Goal: Task Accomplishment & Management: Use online tool/utility

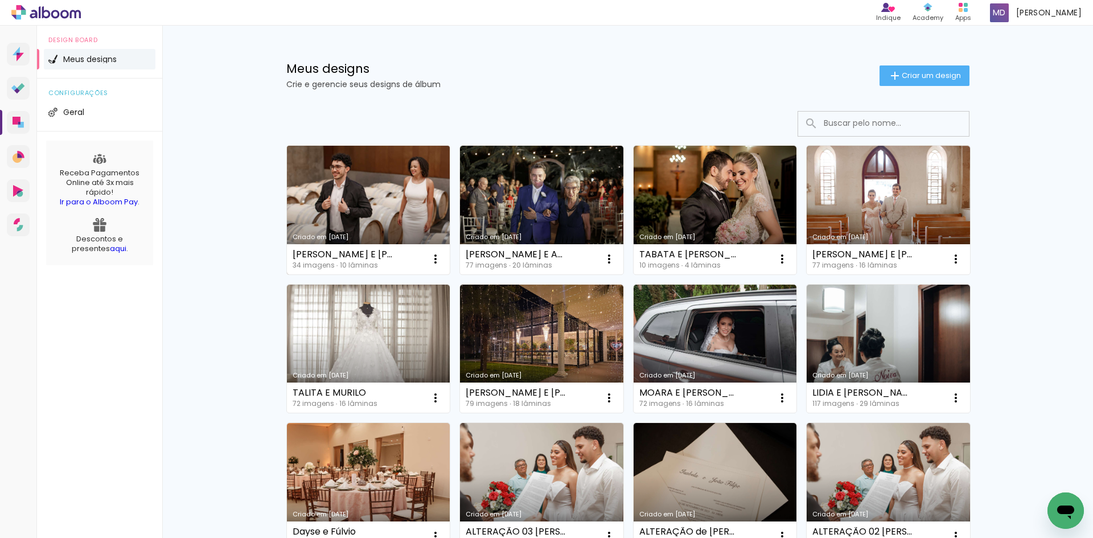
click at [368, 180] on link "Criado em [DATE]" at bounding box center [368, 210] width 163 height 129
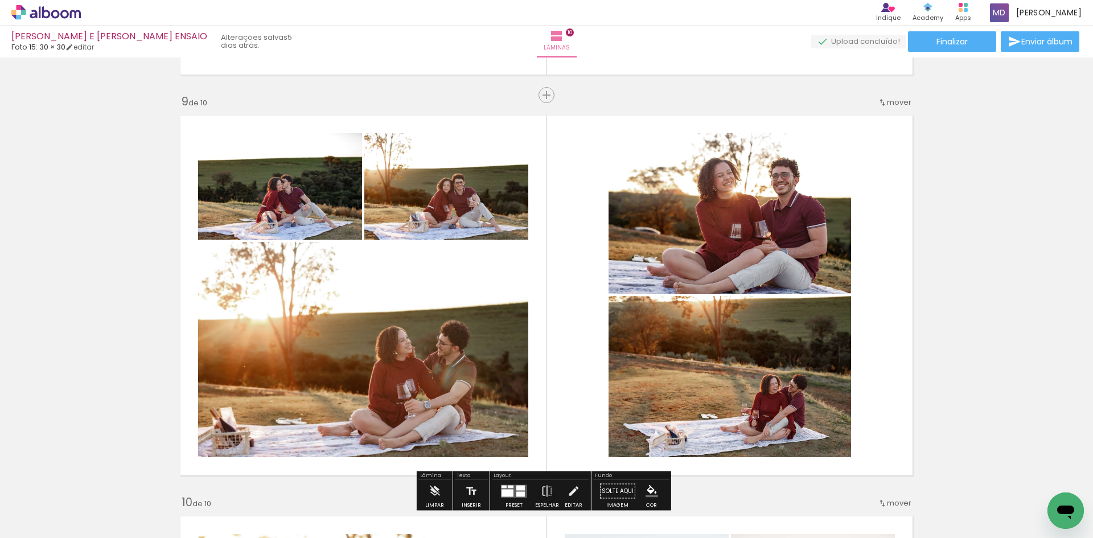
scroll to position [3189, 0]
click at [62, 504] on iron-icon at bounding box center [58, 503] width 9 height 9
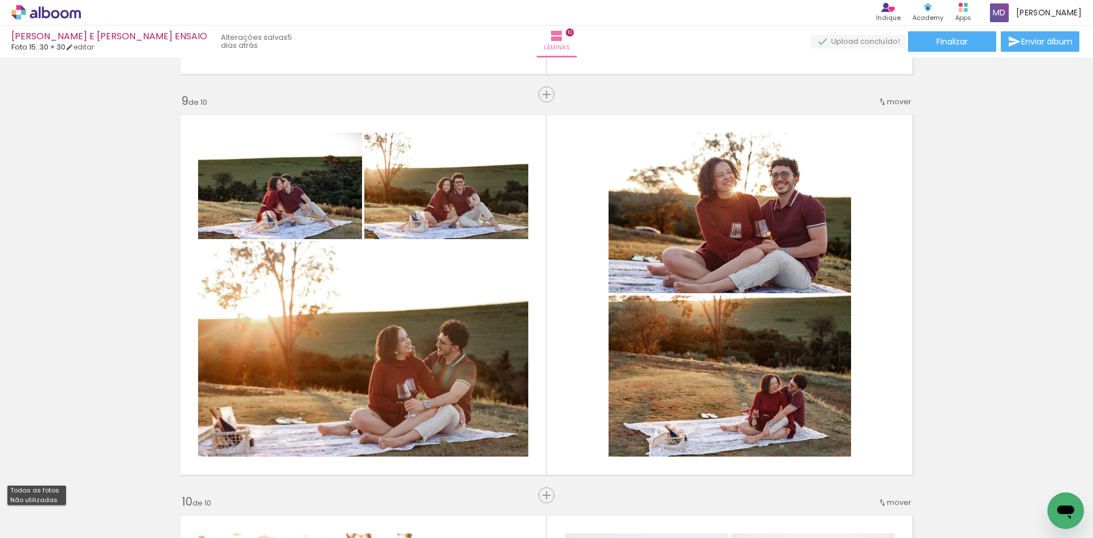
click at [0, 0] on slot "Não utilizadas" at bounding box center [0, 0] width 0 height 0
type input "Não utilizadas"
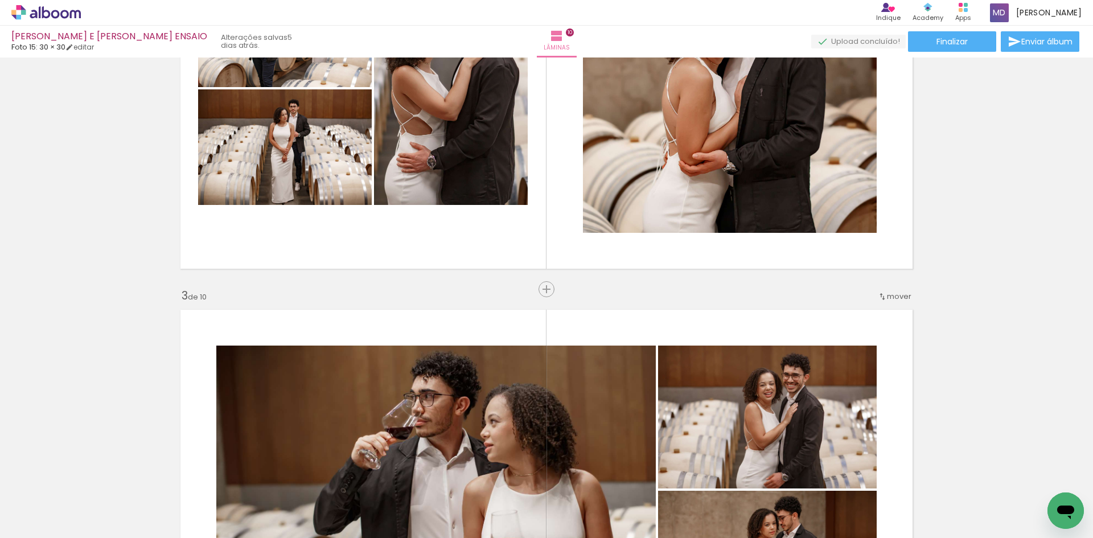
scroll to position [0, 0]
